Goal: Information Seeking & Learning: Learn about a topic

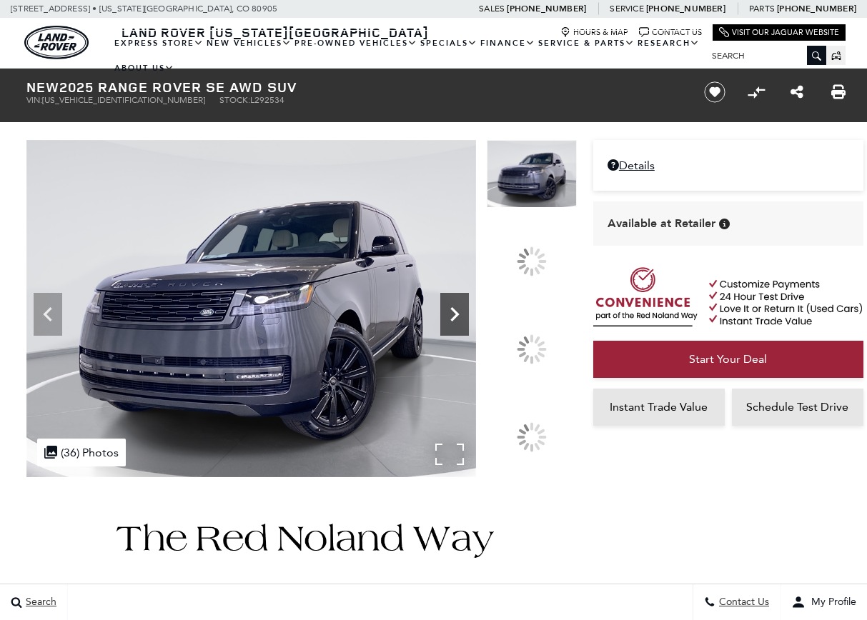
click at [459, 322] on icon at bounding box center [454, 314] width 9 height 14
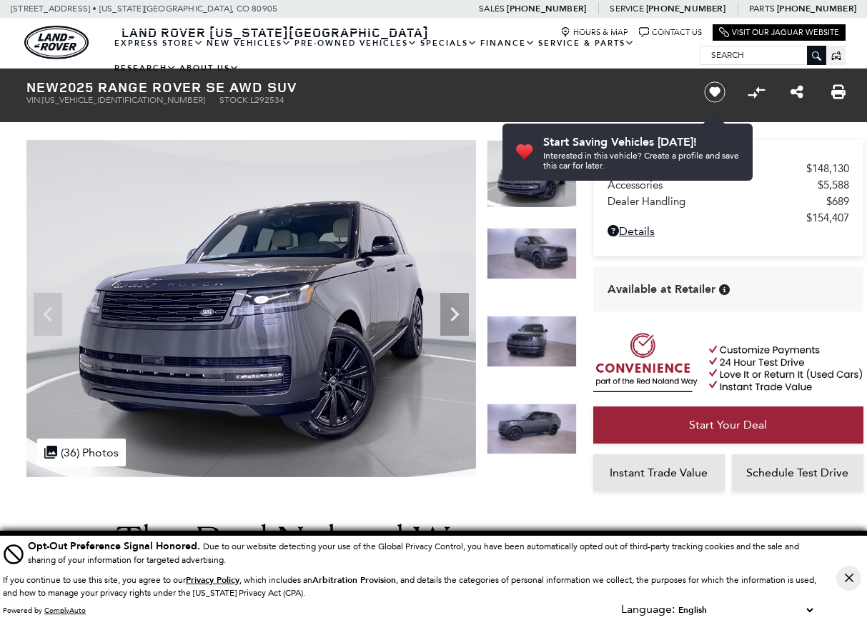
click at [521, 423] on img at bounding box center [532, 429] width 90 height 51
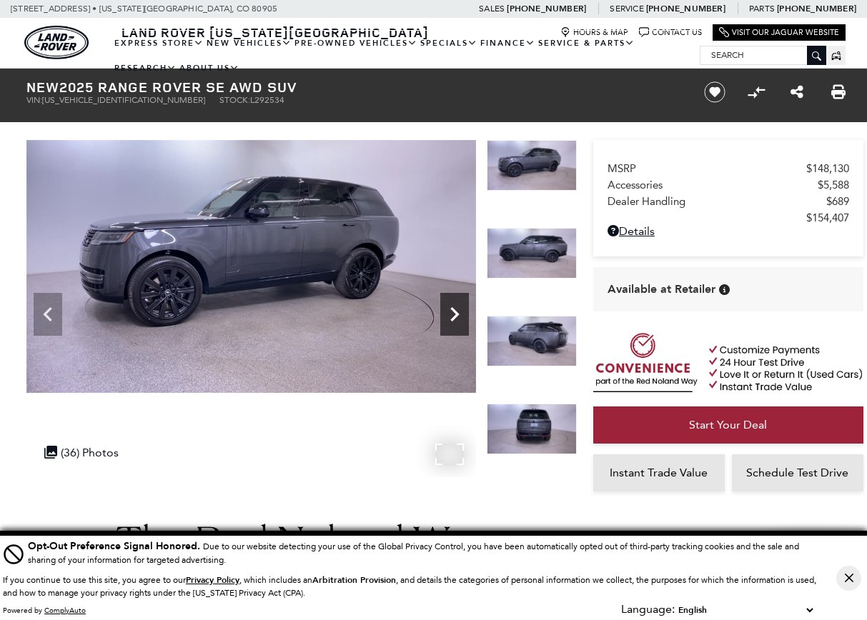
click at [448, 298] on div "Next" at bounding box center [454, 314] width 29 height 43
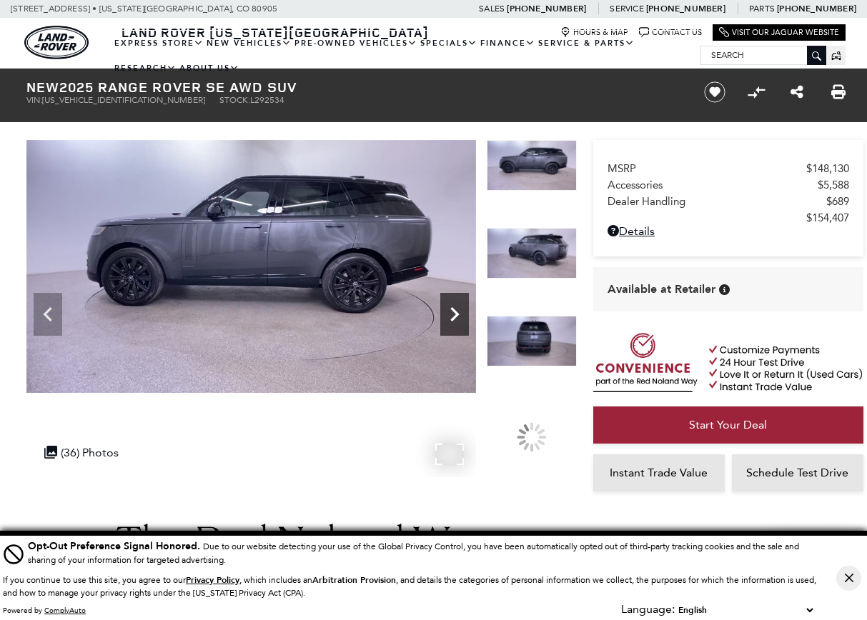
click at [448, 298] on div "Next" at bounding box center [454, 314] width 29 height 43
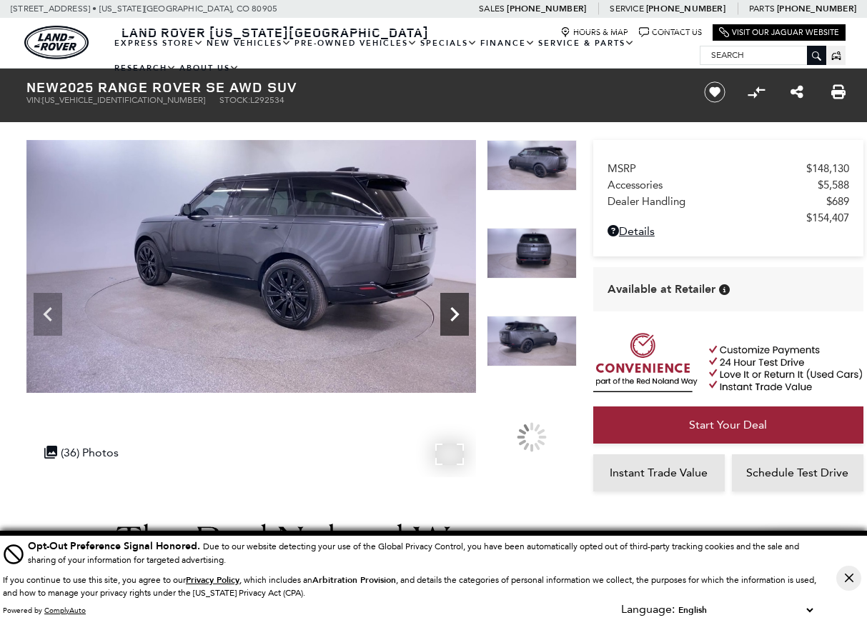
click at [448, 298] on div "Next" at bounding box center [454, 314] width 29 height 43
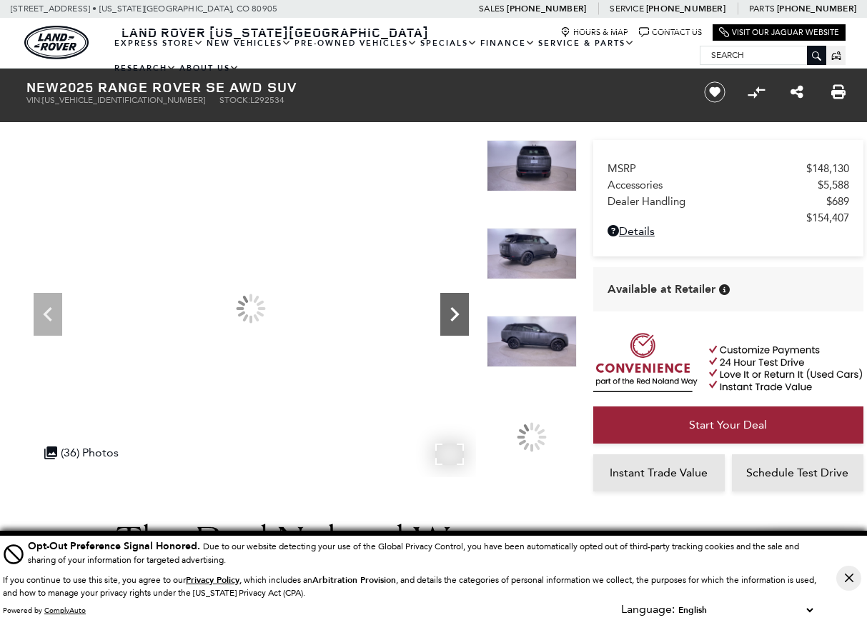
click at [448, 298] on div "Next" at bounding box center [454, 314] width 29 height 43
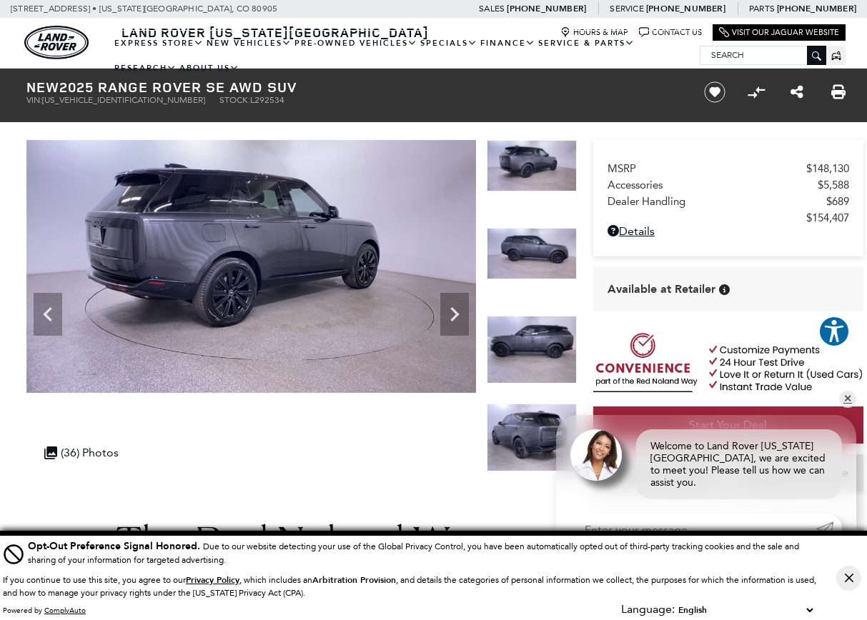
click at [526, 440] on img at bounding box center [532, 438] width 90 height 68
